Goal: Complete application form

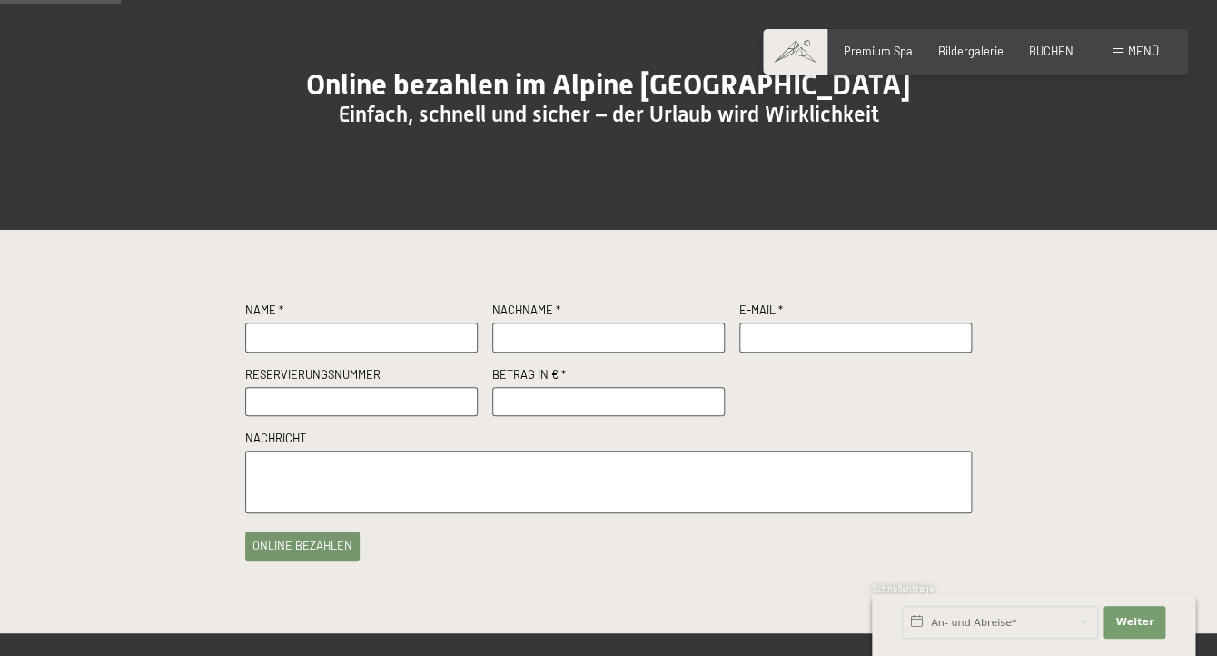
scroll to position [148, 0]
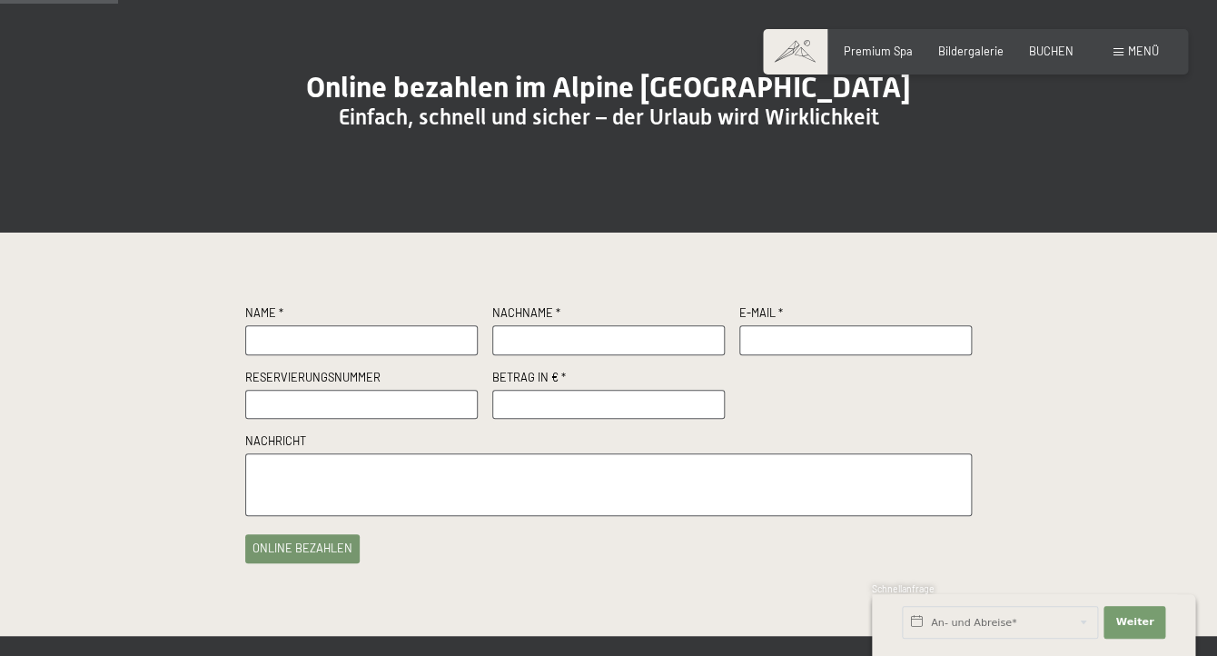
click at [268, 355] on input "text" at bounding box center [361, 340] width 232 height 30
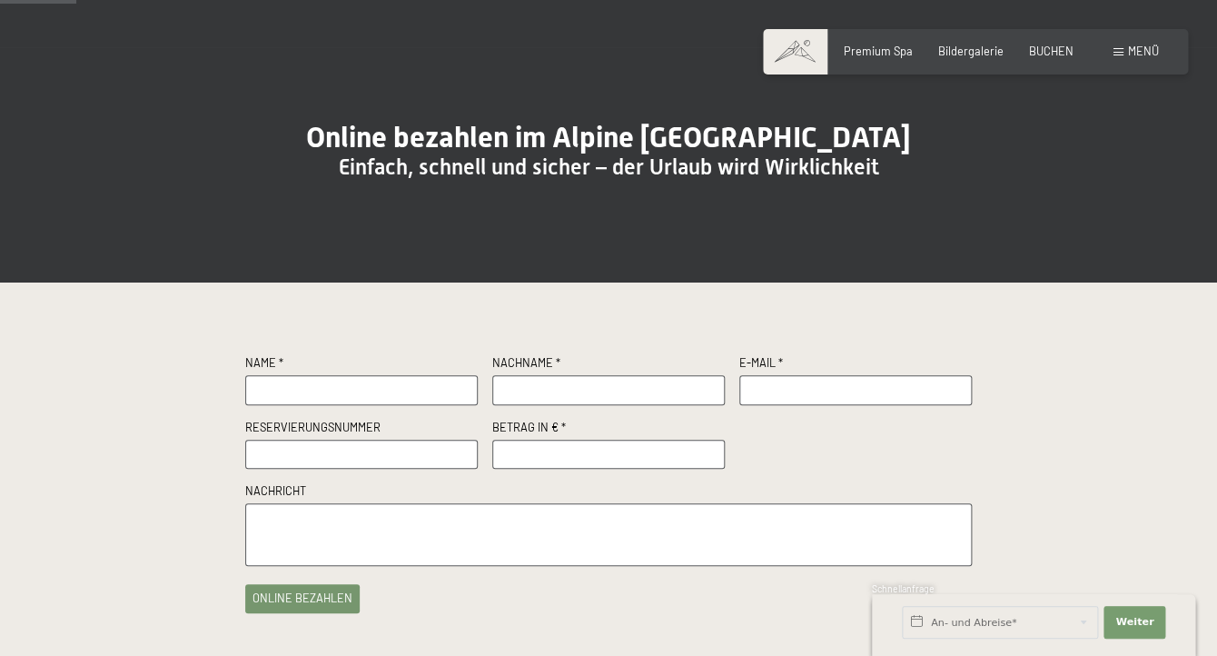
scroll to position [0, 0]
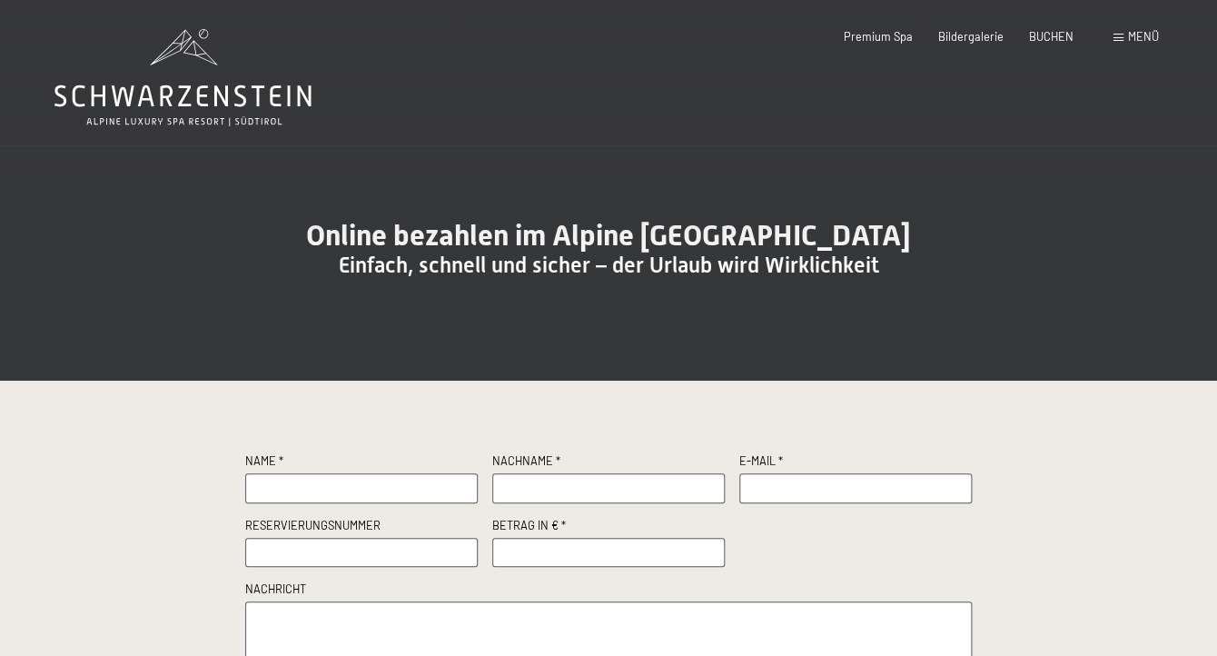
click at [267, 503] on input "text" at bounding box center [361, 488] width 232 height 30
type input "Gisela"
click at [528, 503] on input "text" at bounding box center [608, 488] width 232 height 30
type input "Andrey"
click at [761, 503] on input "text" at bounding box center [855, 488] width 232 height 30
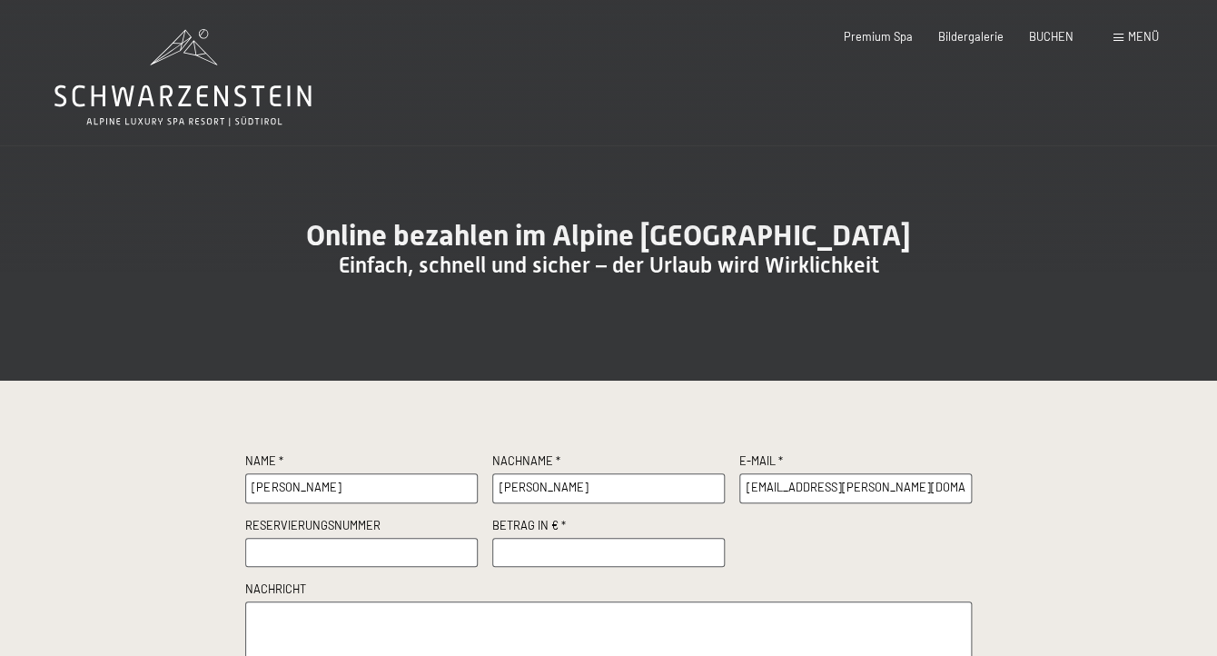
type input "gis.zuercher@bluewin.ch"
click at [300, 568] on input "text" at bounding box center [361, 553] width 232 height 30
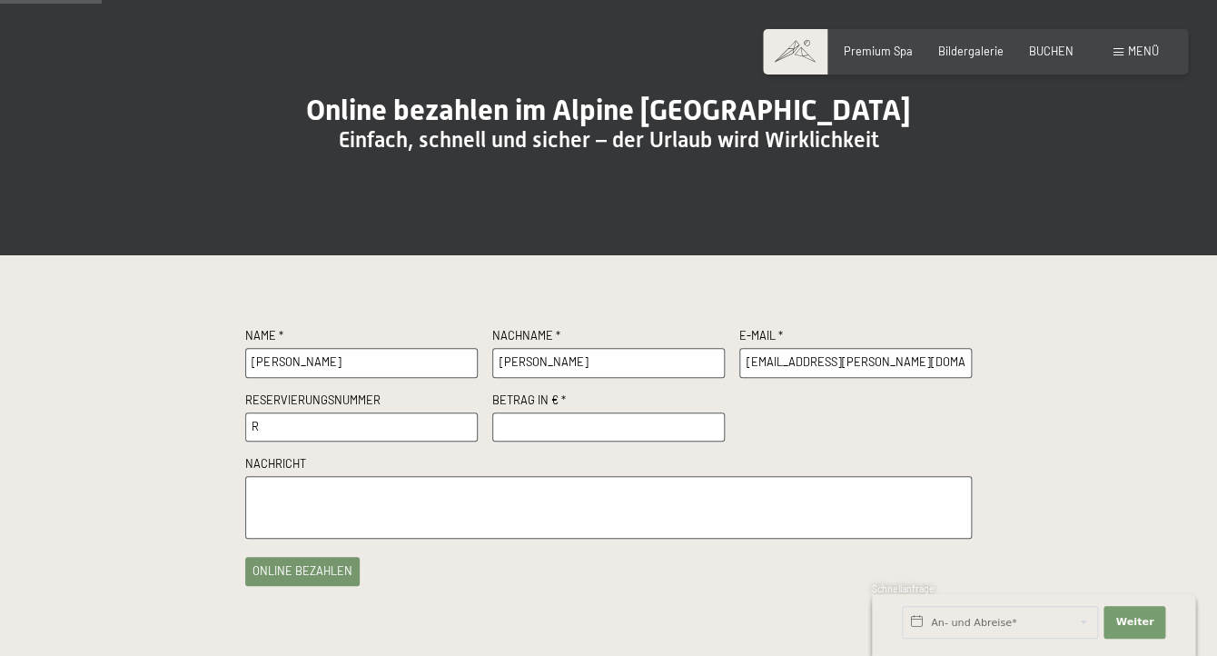
scroll to position [124, 0]
click at [301, 587] on div "Name * Gisela Nachname * Andrey E-Mail * gis.zuercher@bluewin.ch Reservierungsn…" at bounding box center [608, 458] width 726 height 258
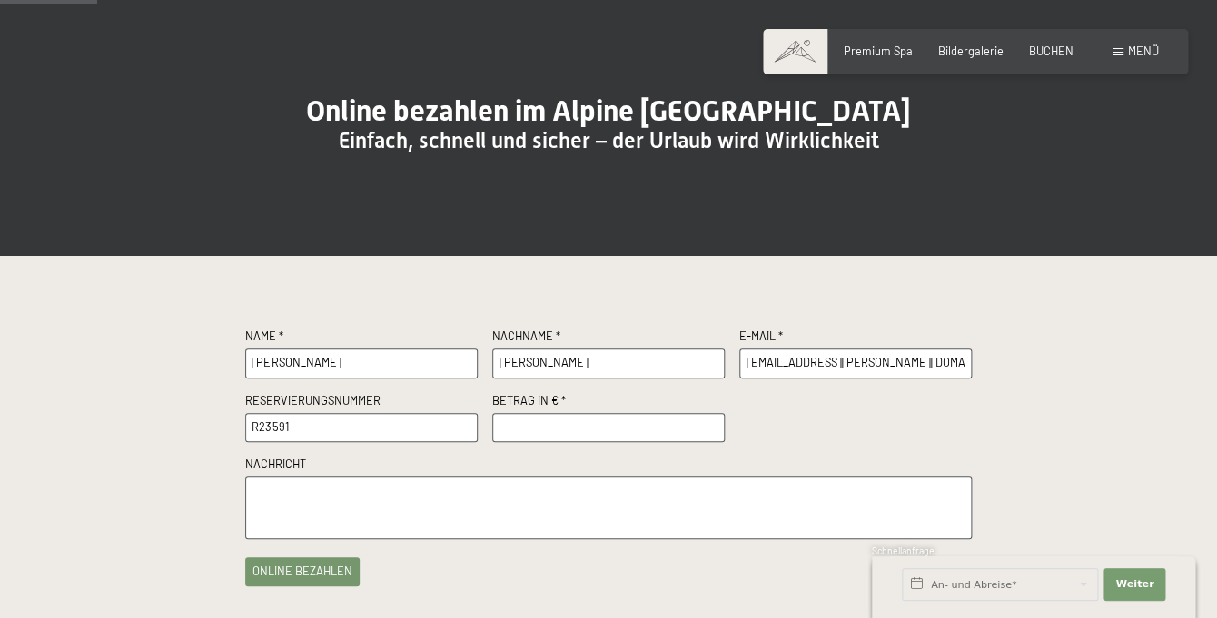
click at [308, 443] on input "R23591" at bounding box center [361, 428] width 232 height 30
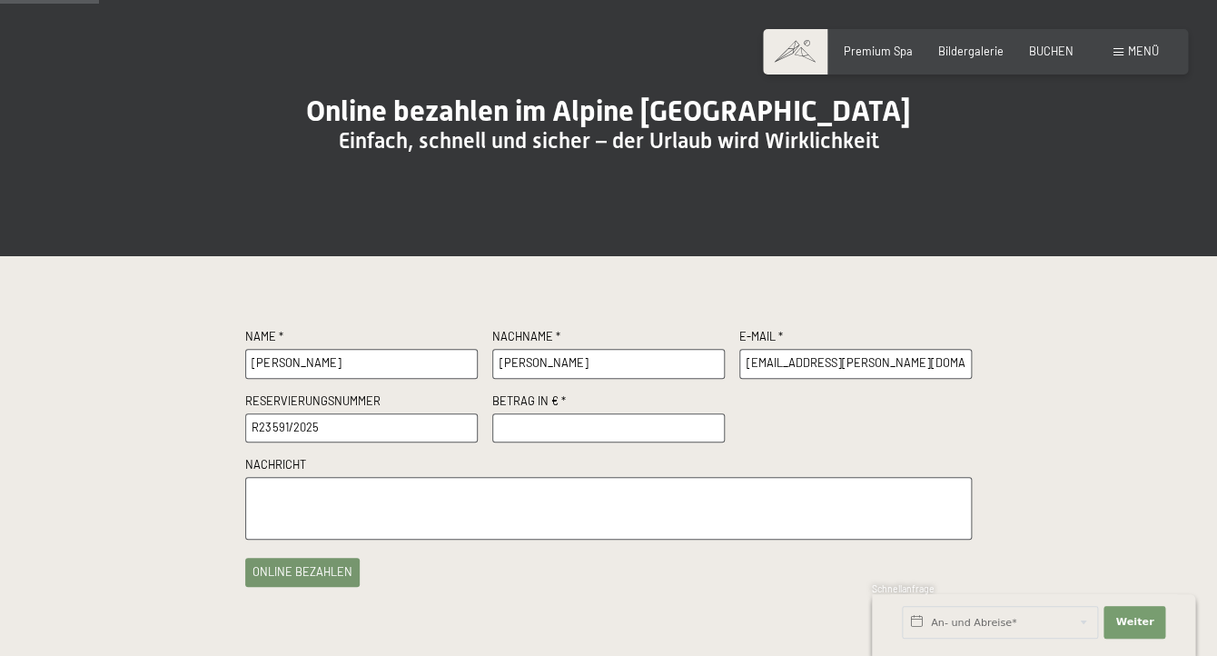
type input "R23591/2025"
click at [529, 443] on input "number" at bounding box center [608, 428] width 232 height 30
click at [708, 443] on input "1430" at bounding box center [608, 428] width 232 height 30
click at [708, 443] on input "1429" at bounding box center [608, 428] width 232 height 30
click at [579, 443] on input "1429" at bounding box center [608, 428] width 232 height 30
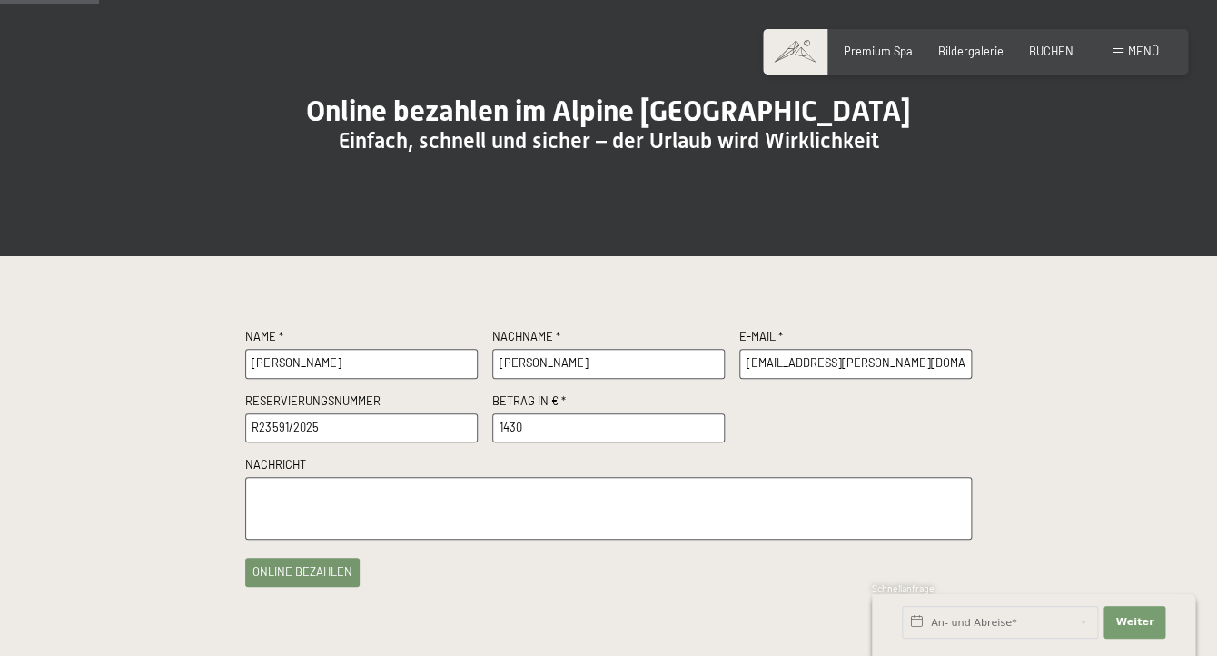
click at [711, 443] on input "1430" at bounding box center [608, 428] width 232 height 30
type input "1431"
click at [711, 443] on input "1431" at bounding box center [608, 428] width 232 height 30
click at [282, 534] on textarea at bounding box center [608, 508] width 726 height 63
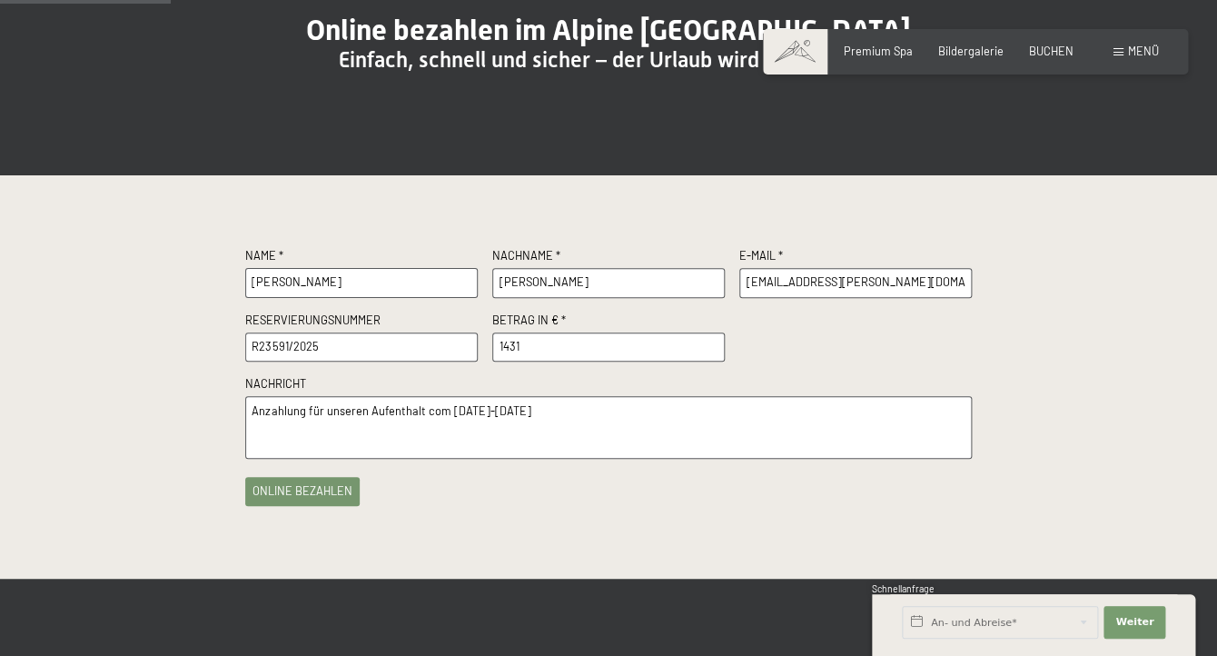
scroll to position [216, 0]
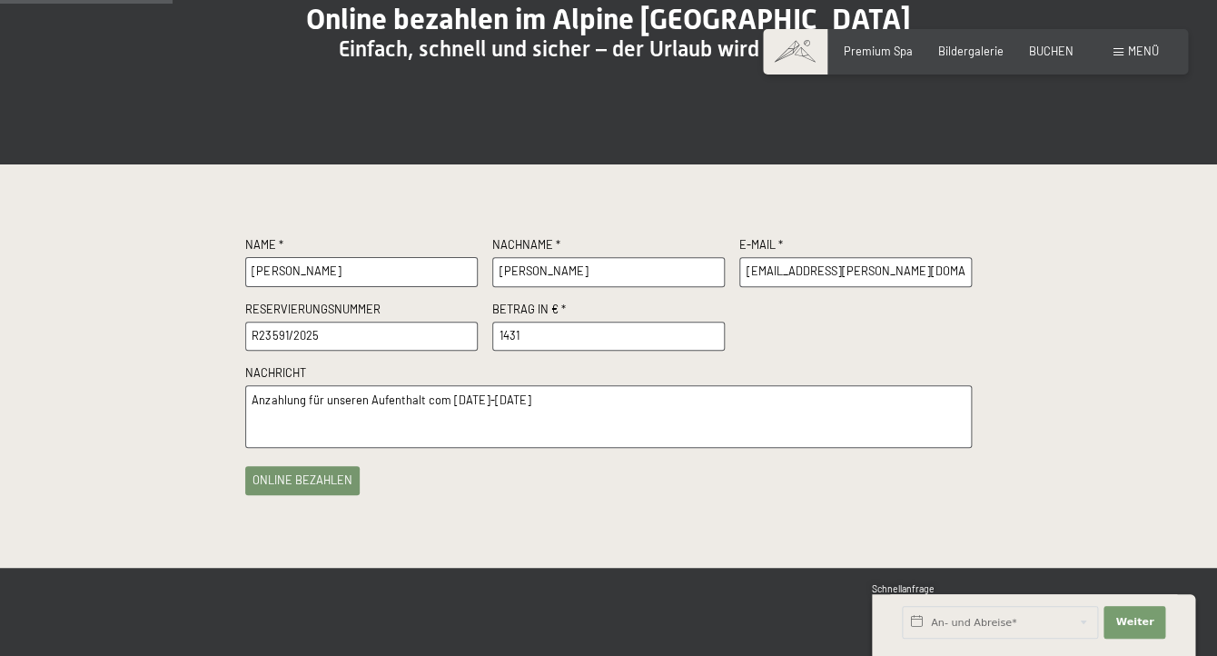
click at [429, 438] on textarea "Anzahlung für unseren Aufenthalt com 13.12.-20.12.2025" at bounding box center [608, 416] width 726 height 63
type textarea "Anzahlung für unseren Aufenthalt vom 13.12.-20.12.2025"
click at [291, 491] on button "online bezahlen" at bounding box center [302, 476] width 114 height 29
